Goal: Task Accomplishment & Management: Manage account settings

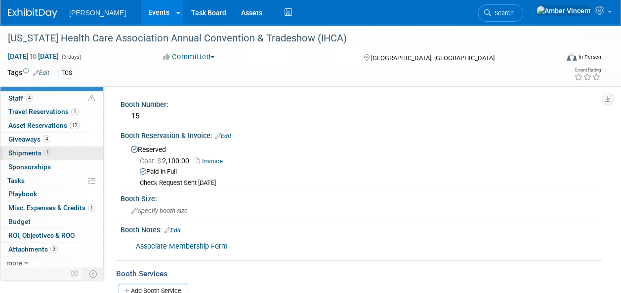
click at [34, 151] on span "Shipments 1" at bounding box center [29, 153] width 43 height 8
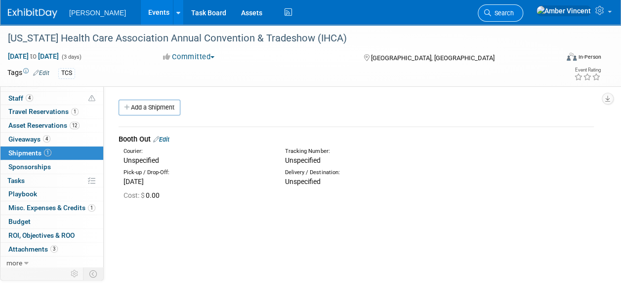
click at [513, 12] on span "Search" at bounding box center [502, 12] width 23 height 7
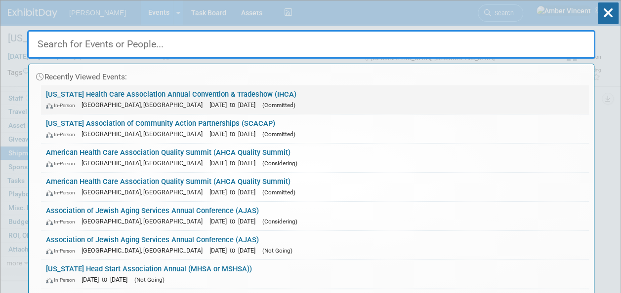
click at [117, 102] on span "[GEOGRAPHIC_DATA], [GEOGRAPHIC_DATA]" at bounding box center [144, 104] width 126 height 7
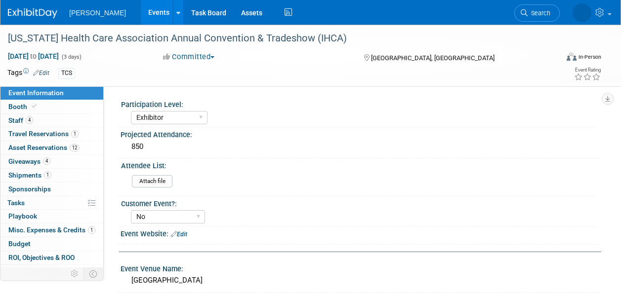
select select "Exhibitor"
select select "No"
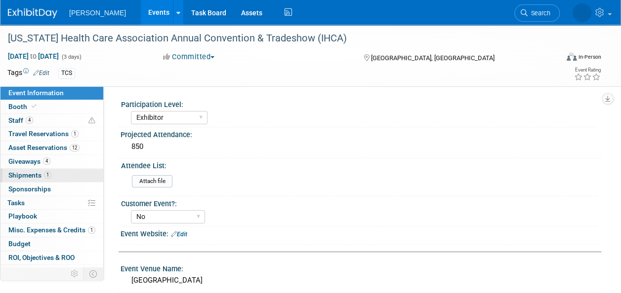
click at [30, 177] on span "Shipments 1" at bounding box center [29, 175] width 43 height 8
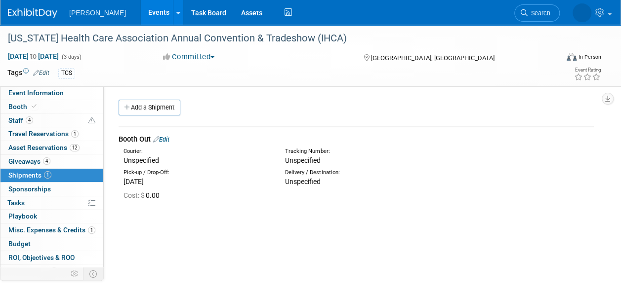
drag, startPoint x: 319, startPoint y: 175, endPoint x: 201, endPoint y: 154, distance: 119.4
click at [319, 175] on div "Delivery / Destination:" at bounding box center [358, 173] width 147 height 8
click at [166, 137] on link "Edit" at bounding box center [161, 139] width 16 height 7
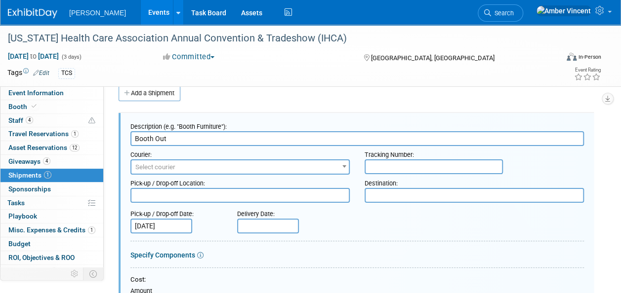
click at [378, 194] on textarea at bounding box center [473, 195] width 219 height 15
drag, startPoint x: 378, startPoint y: 194, endPoint x: 385, endPoint y: 203, distance: 10.6
paste textarea "c/o: Event Decorators of Iowa, Inc. 301 SE 8th Street Des Moines, IA 50309"
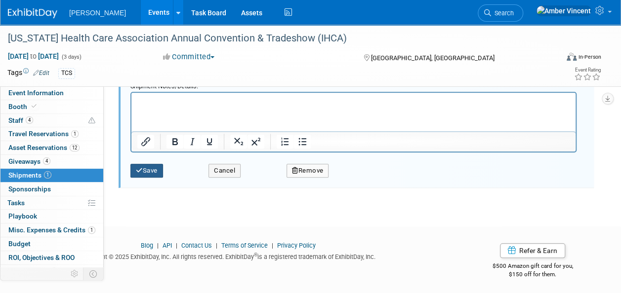
type textarea "c/o: Event Decorators of Iowa, Inc. 301 SE 8th Street Des Moines, IA 50309"
click at [143, 172] on button "Save" at bounding box center [146, 171] width 33 height 14
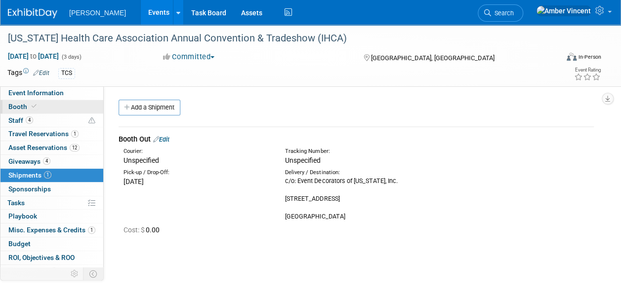
drag, startPoint x: 9, startPoint y: 109, endPoint x: 84, endPoint y: 104, distance: 75.2
click at [9, 108] on span "Booth" at bounding box center [23, 107] width 30 height 8
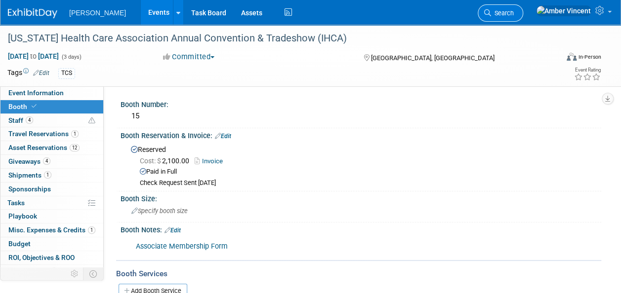
click at [523, 5] on link "Search" at bounding box center [499, 12] width 45 height 17
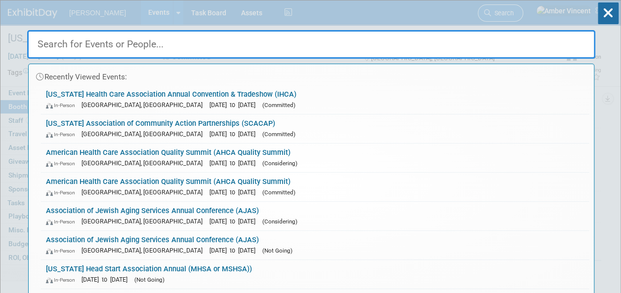
type input "h"
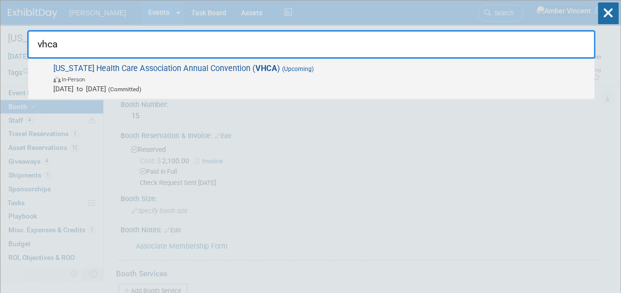
type input "vhca"
click at [311, 82] on span "In-Person" at bounding box center [321, 79] width 536 height 10
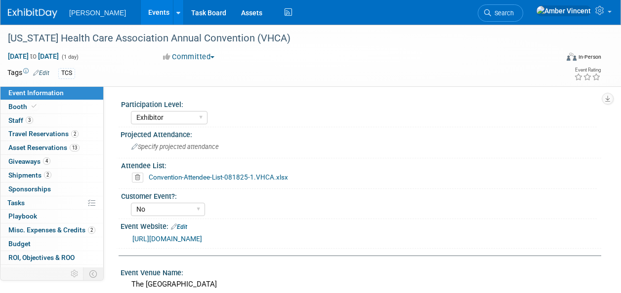
select select "Exhibitor"
select select "No"
click at [24, 108] on span "Booth" at bounding box center [23, 107] width 30 height 8
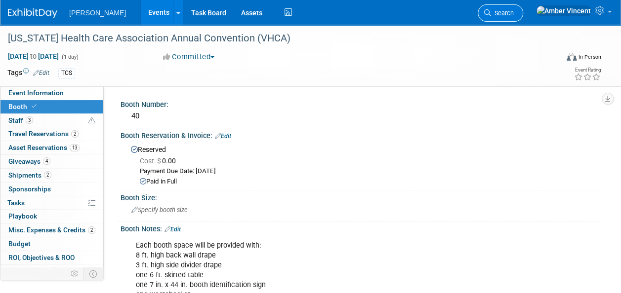
click at [523, 9] on link "Search" at bounding box center [499, 12] width 45 height 17
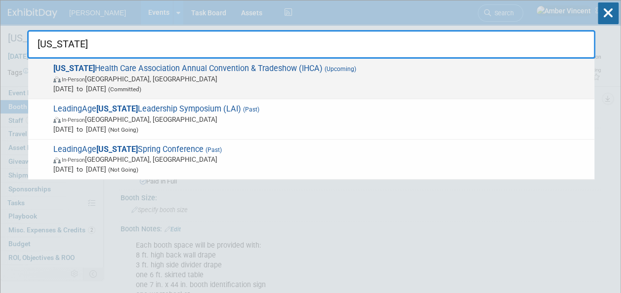
type input "iowa"
click at [211, 70] on span "Iowa Health Care Association Annual Convention & Tradeshow (IHCA) (Upcoming) In…" at bounding box center [319, 79] width 539 height 30
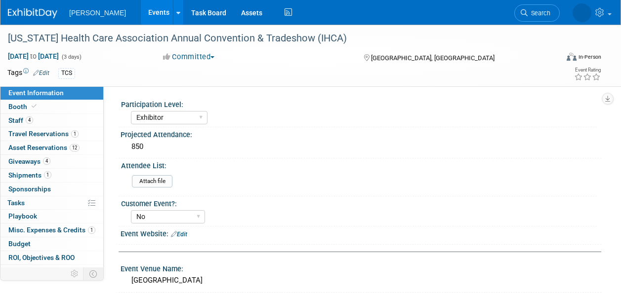
select select "Exhibitor"
select select "No"
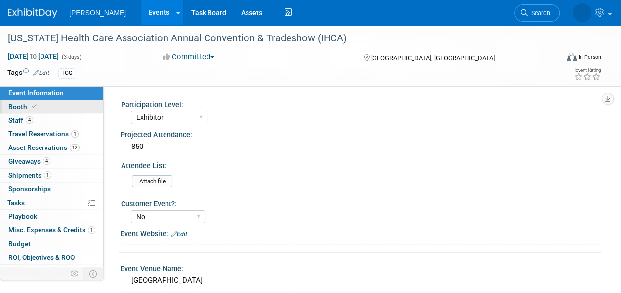
click at [32, 104] on icon at bounding box center [34, 106] width 5 height 5
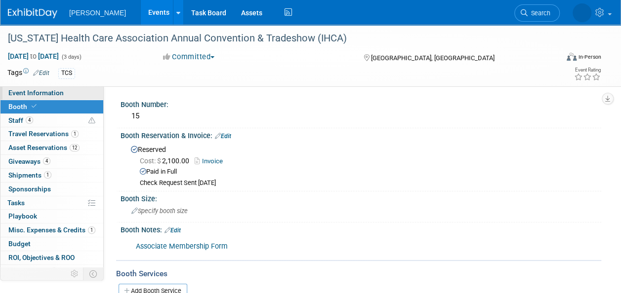
click at [26, 94] on span "Event Information" at bounding box center [35, 93] width 55 height 8
select select "Exhibitor"
select select "No"
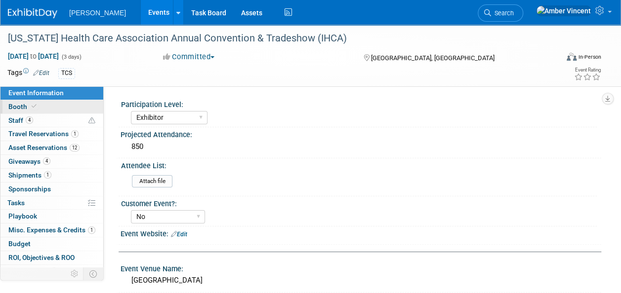
click at [23, 103] on span "Booth" at bounding box center [23, 107] width 30 height 8
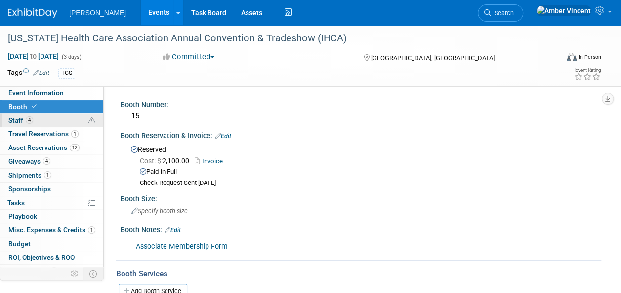
click at [28, 117] on span "4" at bounding box center [29, 120] width 7 height 7
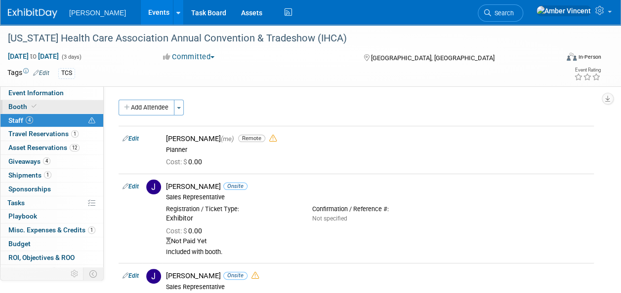
click at [52, 109] on link "Booth" at bounding box center [51, 106] width 103 height 13
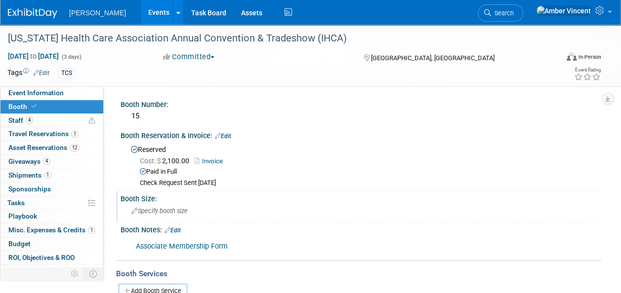
click at [168, 212] on span "Specify booth size" at bounding box center [159, 210] width 56 height 7
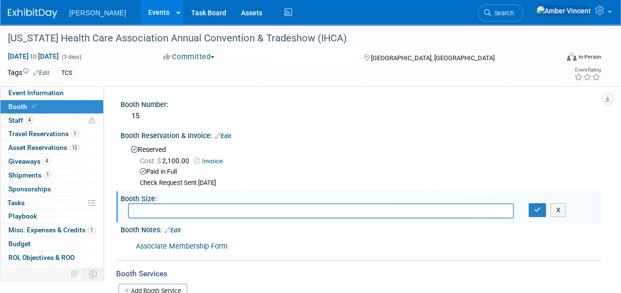
drag, startPoint x: 168, startPoint y: 212, endPoint x: 166, endPoint y: 248, distance: 36.1
click at [166, 248] on link "Associate Membership Form" at bounding box center [182, 246] width 92 height 8
click at [181, 227] on link "Edit" at bounding box center [172, 230] width 16 height 7
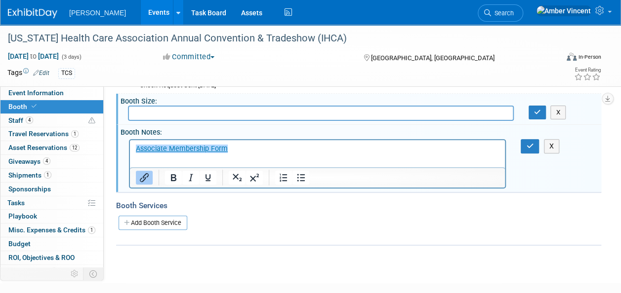
scroll to position [99, 0]
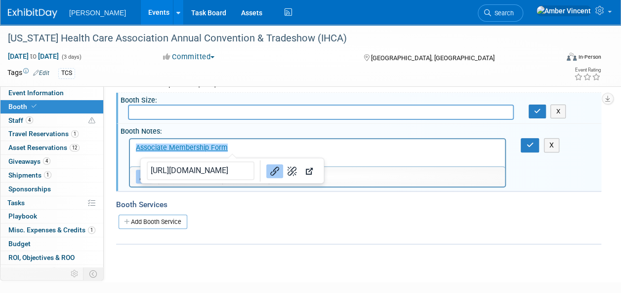
click at [248, 147] on p "﻿Associate Membership Form" at bounding box center [317, 148] width 363 height 10
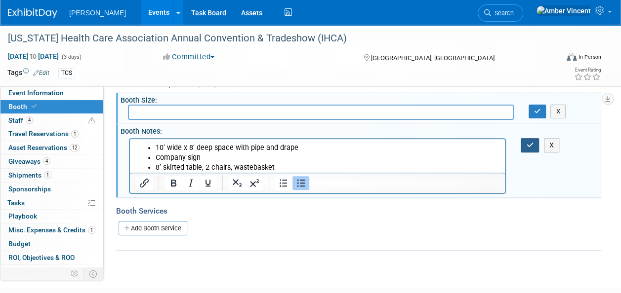
click at [528, 149] on button "button" at bounding box center [529, 145] width 18 height 14
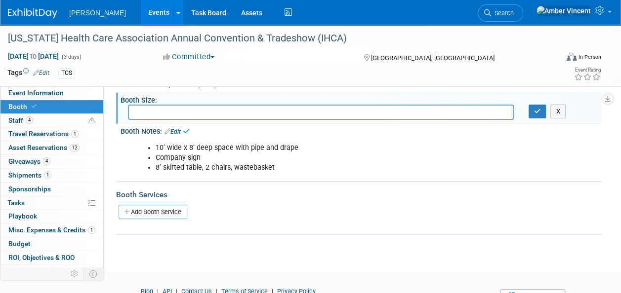
click at [188, 112] on input "text" at bounding box center [321, 112] width 386 height 15
type input "9"
type input "8x10"
click at [538, 105] on button "button" at bounding box center [537, 112] width 18 height 14
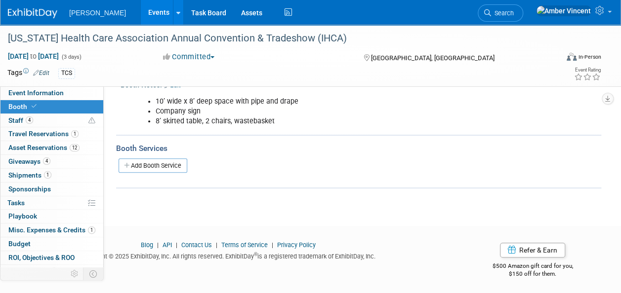
scroll to position [146, 0]
click at [149, 165] on link "Add Booth Service" at bounding box center [152, 165] width 69 height 14
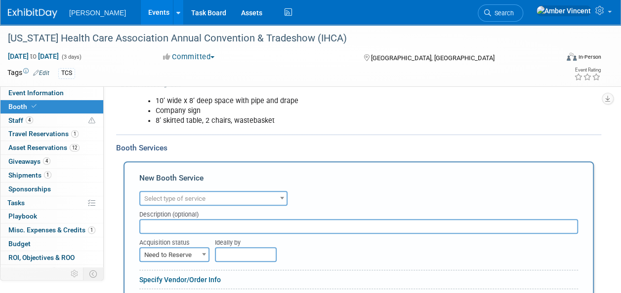
scroll to position [0, 0]
click at [188, 197] on span "Select type of service" at bounding box center [174, 198] width 61 height 7
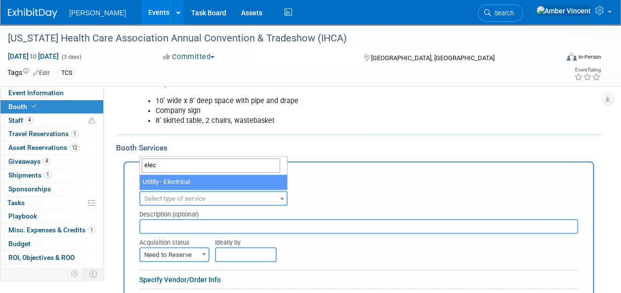
type input "elec"
select select "8"
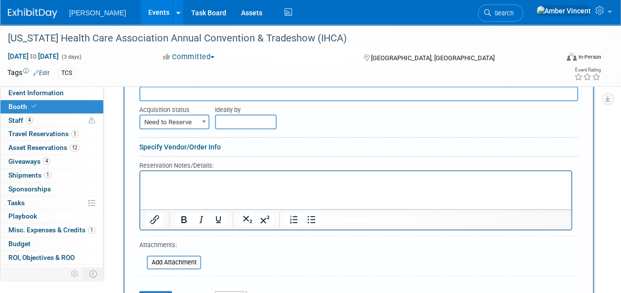
scroll to position [294, 0]
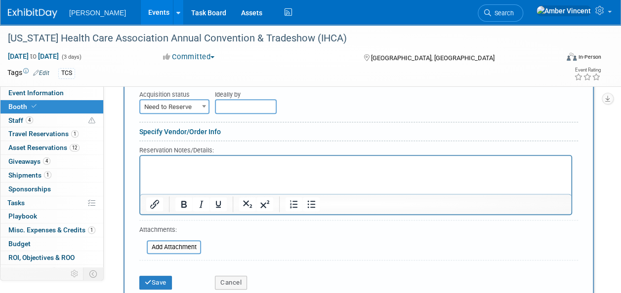
click at [189, 131] on link "Specify Vendor/Order Info" at bounding box center [179, 132] width 81 height 8
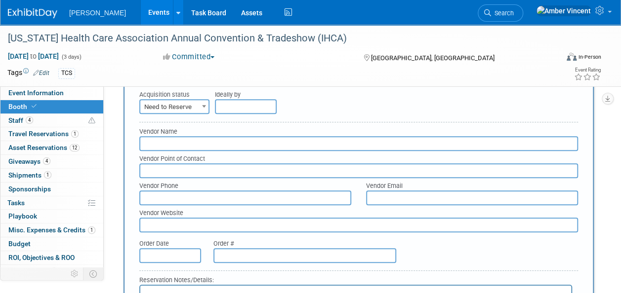
click at [180, 144] on input "text" at bounding box center [358, 143] width 438 height 15
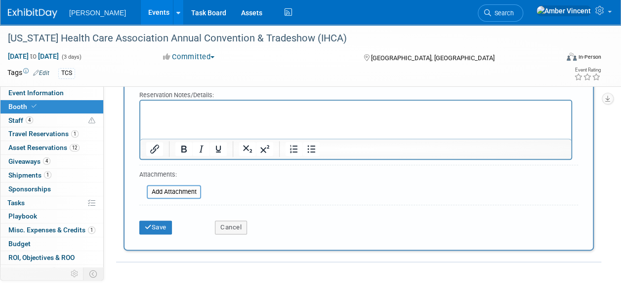
scroll to position [491, 0]
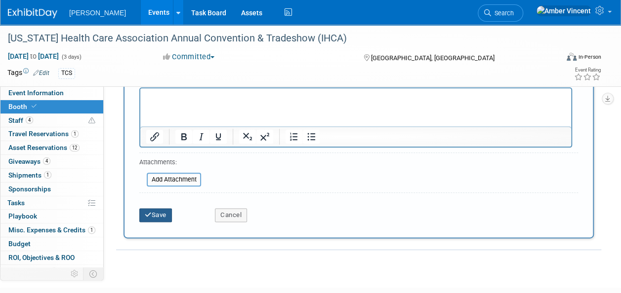
type input "Encore"
click at [167, 211] on button "Save" at bounding box center [155, 215] width 33 height 14
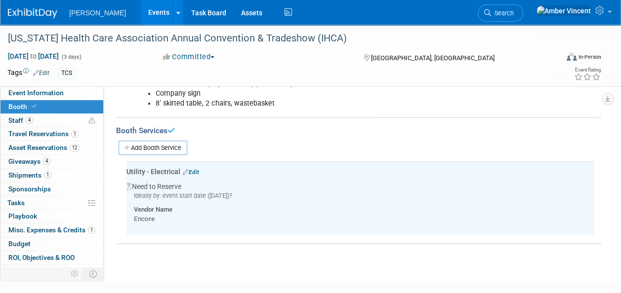
scroll to position [120, 0]
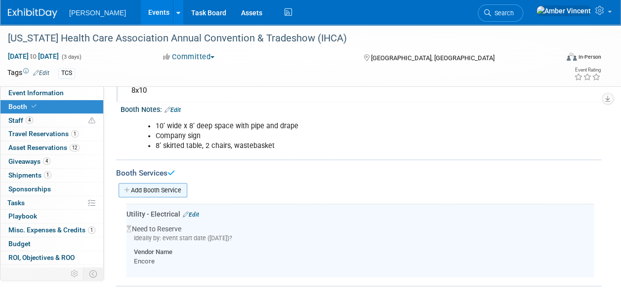
click at [180, 189] on link "Add Booth Service" at bounding box center [152, 190] width 69 height 14
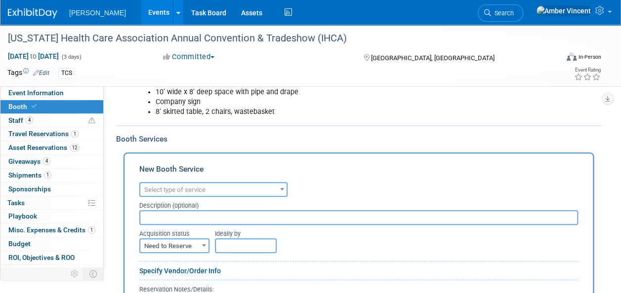
scroll to position [170, 0]
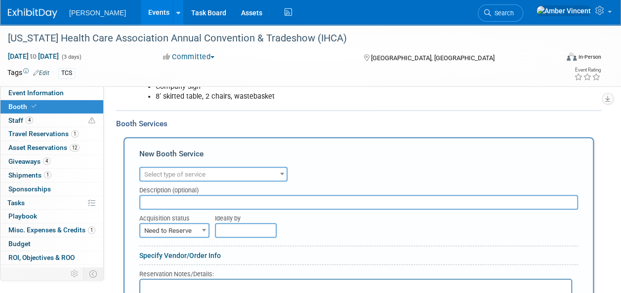
click at [172, 172] on span "Select type of service" at bounding box center [174, 174] width 61 height 7
type input "w"
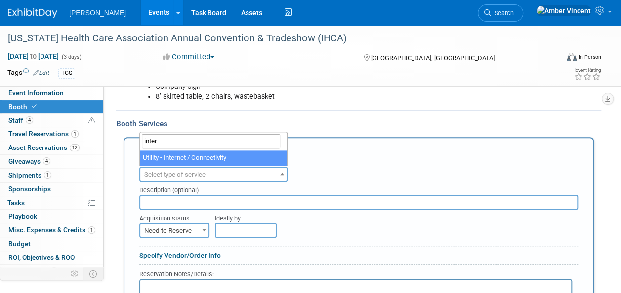
type input "inter"
select select "18"
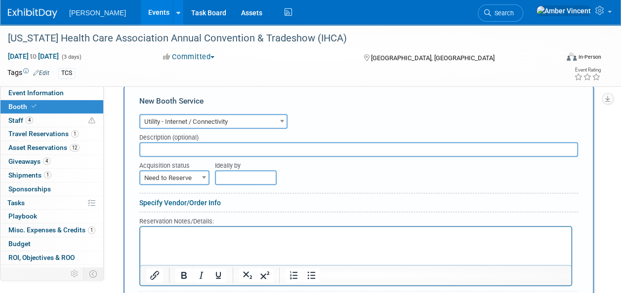
scroll to position [269, 0]
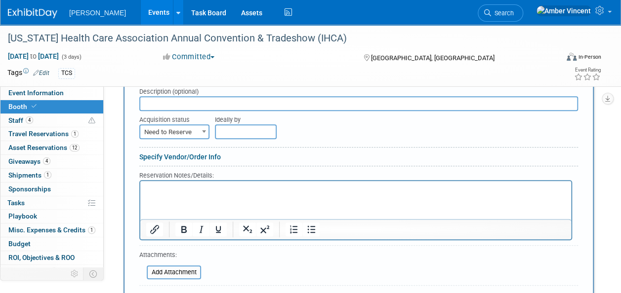
click at [173, 155] on link "Specify Vendor/Order Info" at bounding box center [179, 157] width 81 height 8
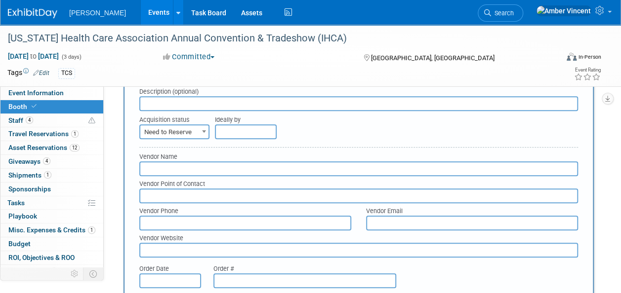
click at [169, 168] on input "text" at bounding box center [358, 168] width 438 height 15
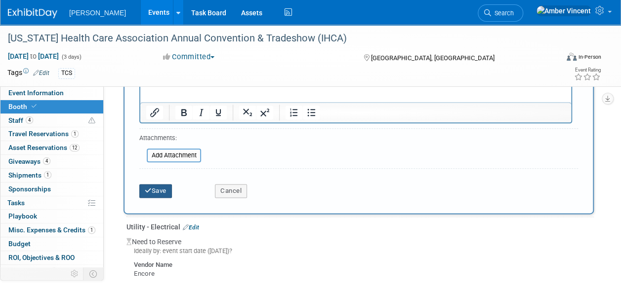
type input "Encore"
click at [162, 192] on button "Save" at bounding box center [155, 191] width 33 height 14
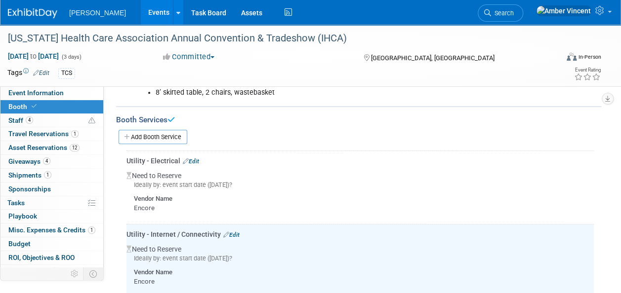
scroll to position [145, 0]
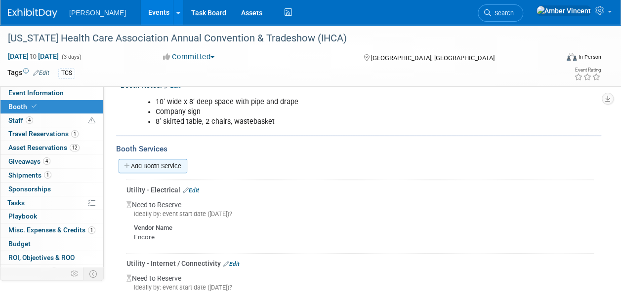
click at [169, 165] on link "Add Booth Service" at bounding box center [152, 166] width 69 height 14
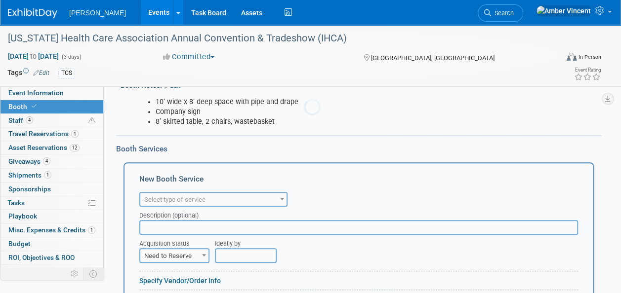
scroll to position [0, 0]
click at [174, 196] on span "Select type of service" at bounding box center [174, 199] width 61 height 7
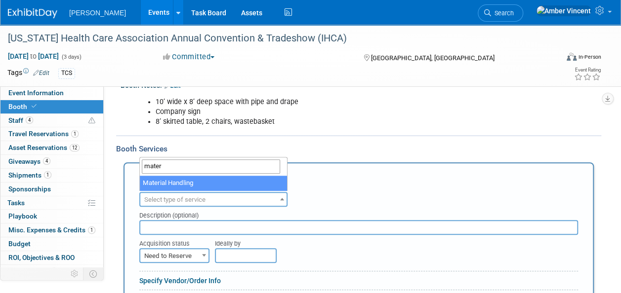
type input "mater"
select select "10"
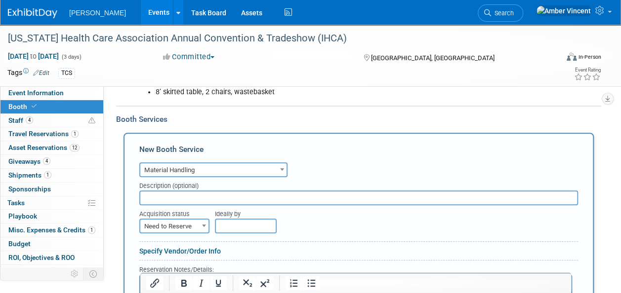
scroll to position [194, 0]
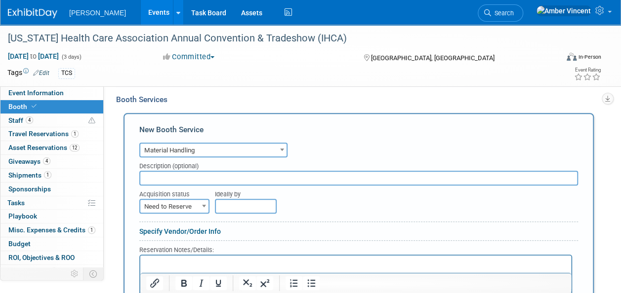
click at [174, 231] on link "Specify Vendor/Order Info" at bounding box center [179, 232] width 81 height 8
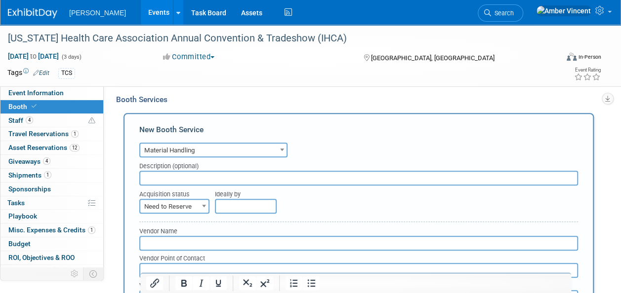
click at [160, 243] on input "text" at bounding box center [358, 243] width 438 height 15
click at [154, 177] on input "text" at bounding box center [358, 178] width 438 height 15
click at [156, 237] on input "text" at bounding box center [358, 243] width 438 height 15
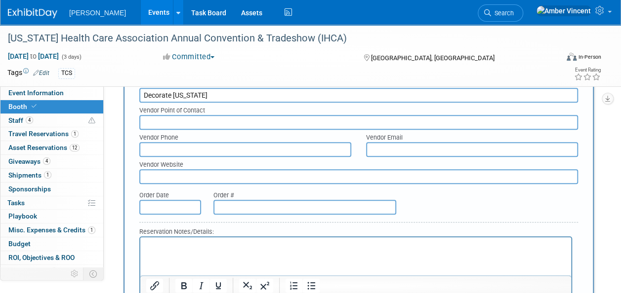
scroll to position [540, 0]
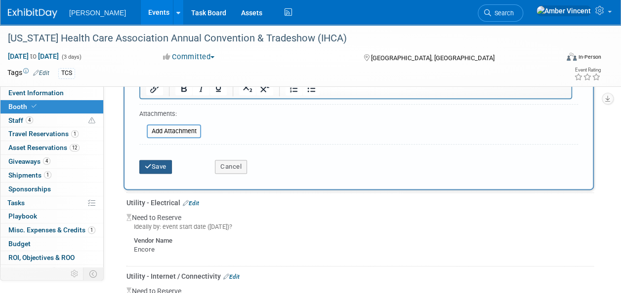
type input "Decorate Iowa"
click at [167, 160] on button "Save" at bounding box center [155, 167] width 33 height 14
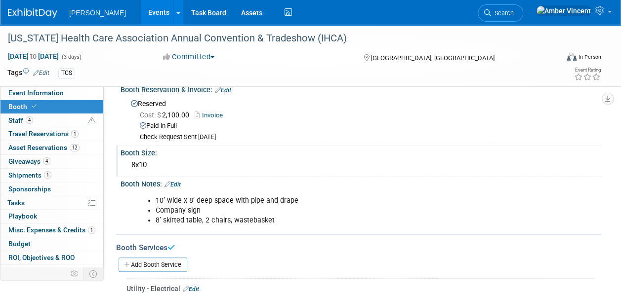
scroll to position [0, 0]
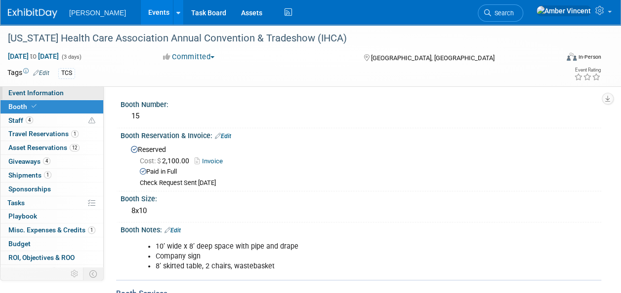
click at [51, 93] on span "Event Information" at bounding box center [35, 93] width 55 height 8
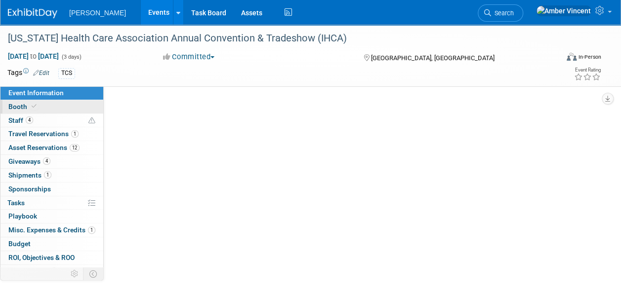
select select "Exhibitor"
select select "No"
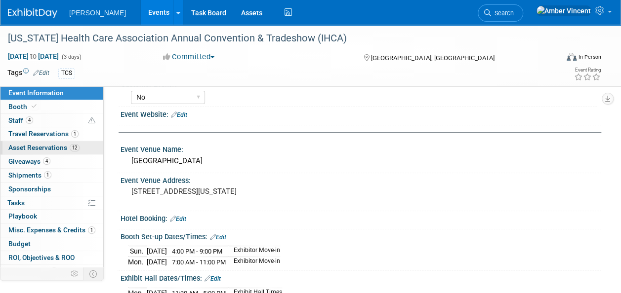
scroll to position [148, 0]
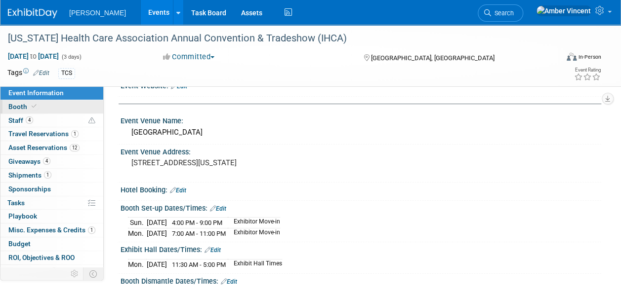
click at [27, 110] on span "Booth" at bounding box center [23, 107] width 30 height 8
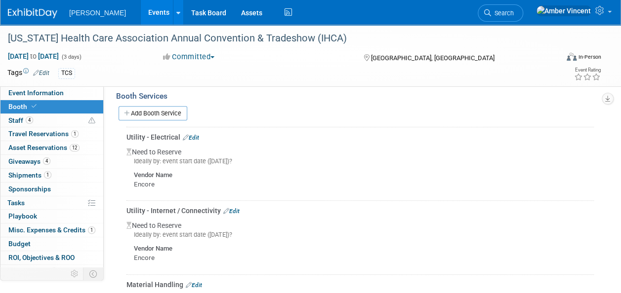
click at [195, 137] on link "Edit" at bounding box center [191, 137] width 16 height 7
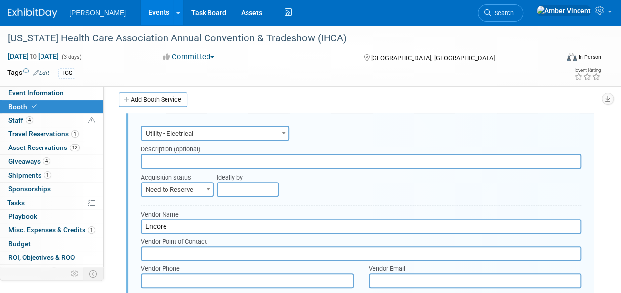
click at [207, 189] on b at bounding box center [208, 189] width 4 height 2
select select "2"
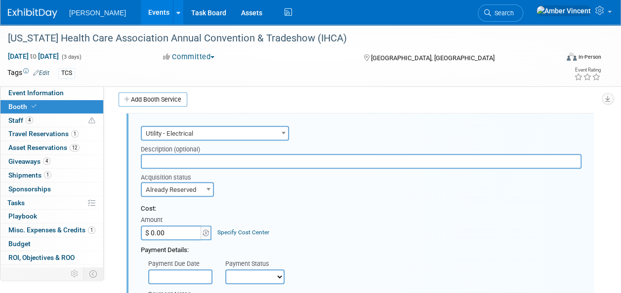
click at [173, 230] on input "$ 0.00" at bounding box center [172, 233] width 62 height 15
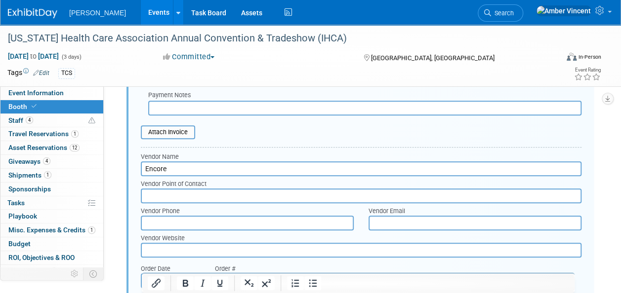
scroll to position [557, 0]
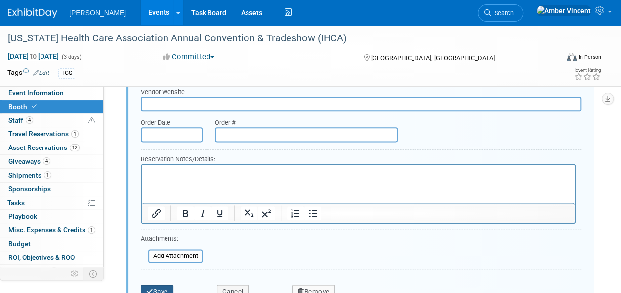
type input "$ 198.00"
click at [146, 285] on button "Save" at bounding box center [157, 292] width 33 height 14
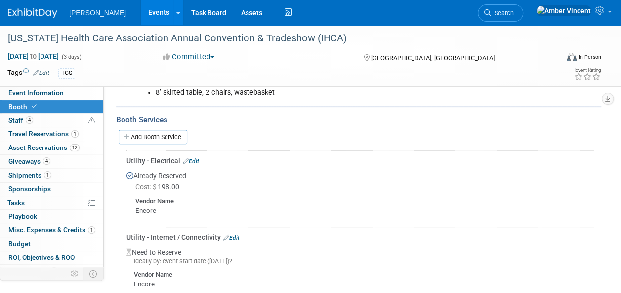
scroll to position [162, 0]
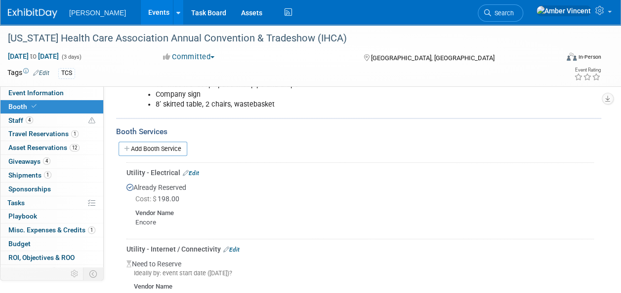
click at [235, 246] on link "Edit" at bounding box center [231, 249] width 16 height 7
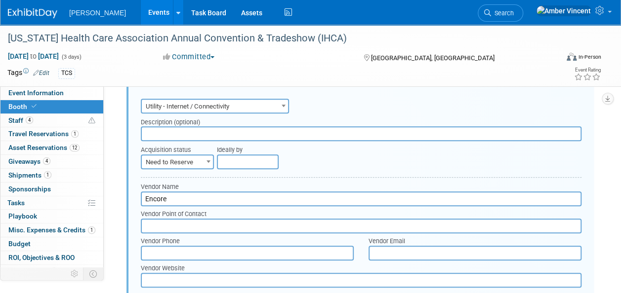
scroll to position [0, 0]
click at [179, 160] on span "Need to Reserve" at bounding box center [177, 162] width 71 height 14
select select "2"
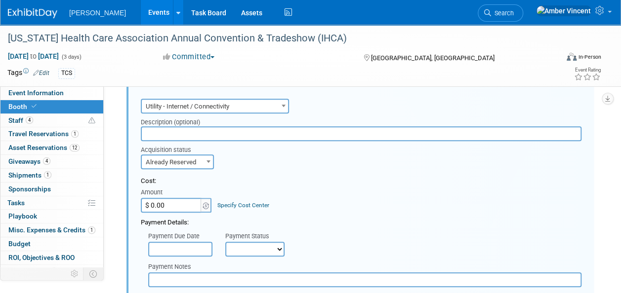
click at [169, 206] on input "$ 0.00" at bounding box center [172, 205] width 62 height 15
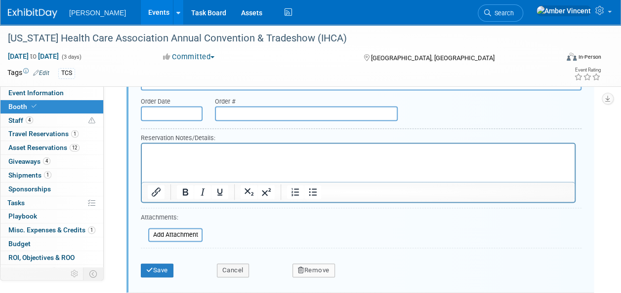
scroll to position [710, 0]
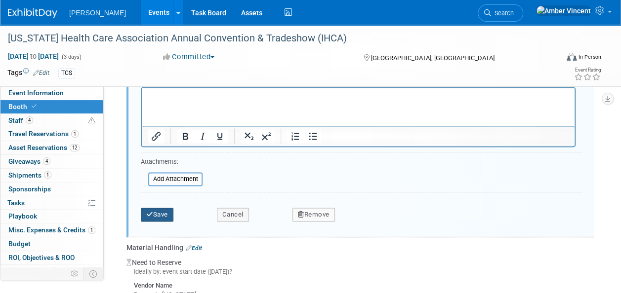
type input "$ 83.00"
click at [158, 216] on button "Save" at bounding box center [157, 215] width 33 height 14
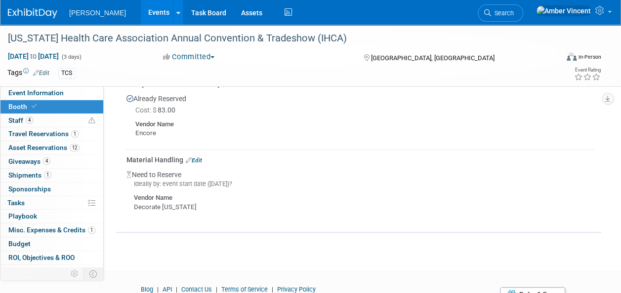
scroll to position [372, 0]
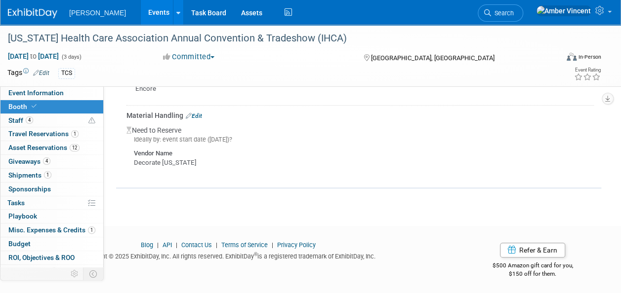
click at [40, 150] on span "Asset Reservations 12" at bounding box center [43, 148] width 71 height 8
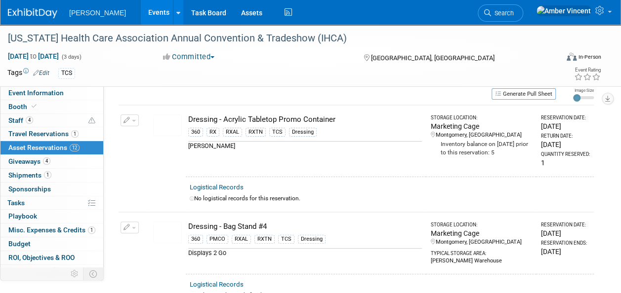
scroll to position [0, 0]
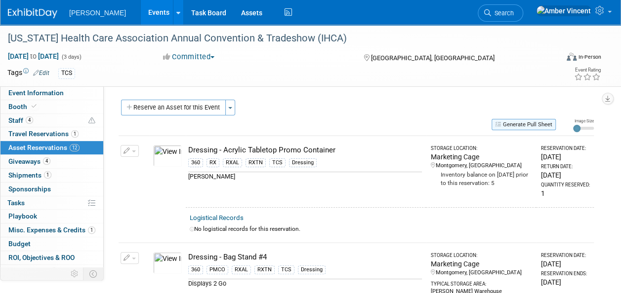
click at [513, 123] on button "Generate Pull Sheet" at bounding box center [523, 124] width 64 height 11
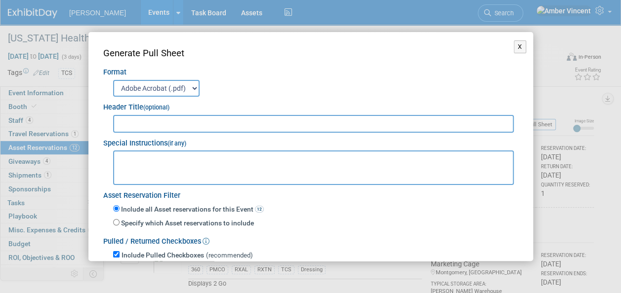
click at [196, 122] on input "text" at bounding box center [313, 124] width 401 height 18
type input "IHCA 2025 PULL/RETURN SHEET"
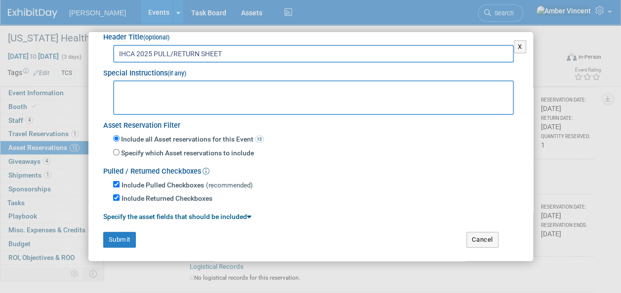
scroll to position [197, 0]
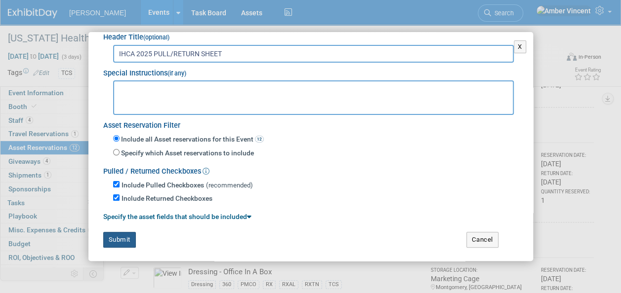
click at [121, 232] on button "Submit" at bounding box center [119, 240] width 33 height 16
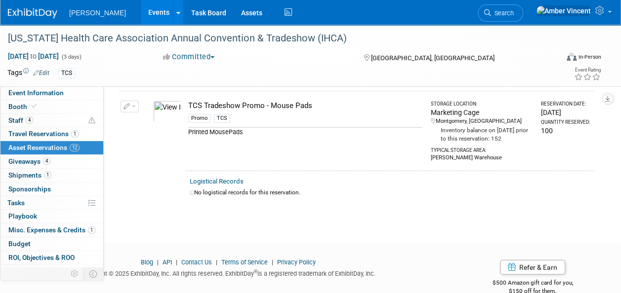
scroll to position [1243, 0]
